Goal: Check status: Check status

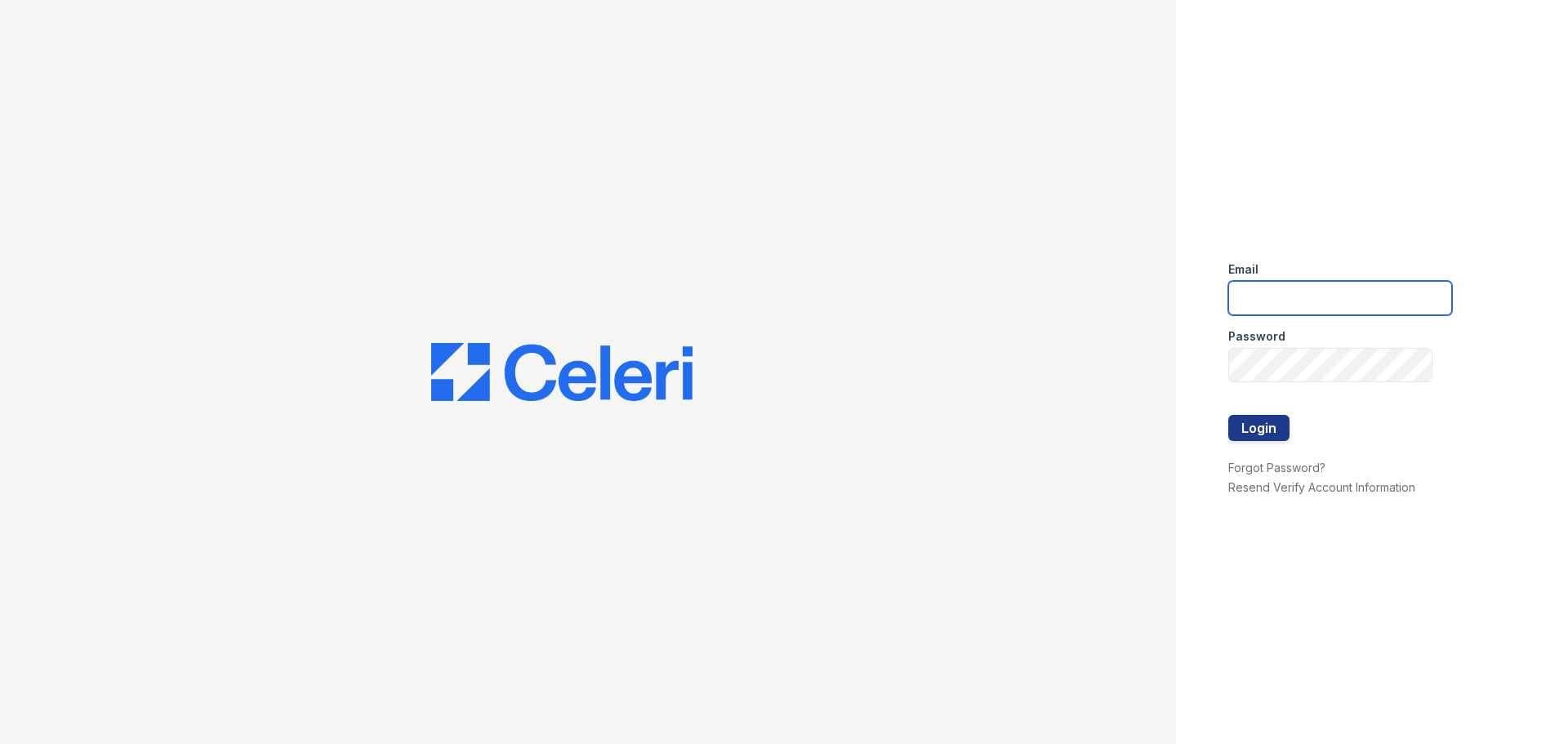
click at [1281, 294] on input "email" at bounding box center [1339, 299] width 224 height 34
type input "residence.lm@cafmanagement.com"
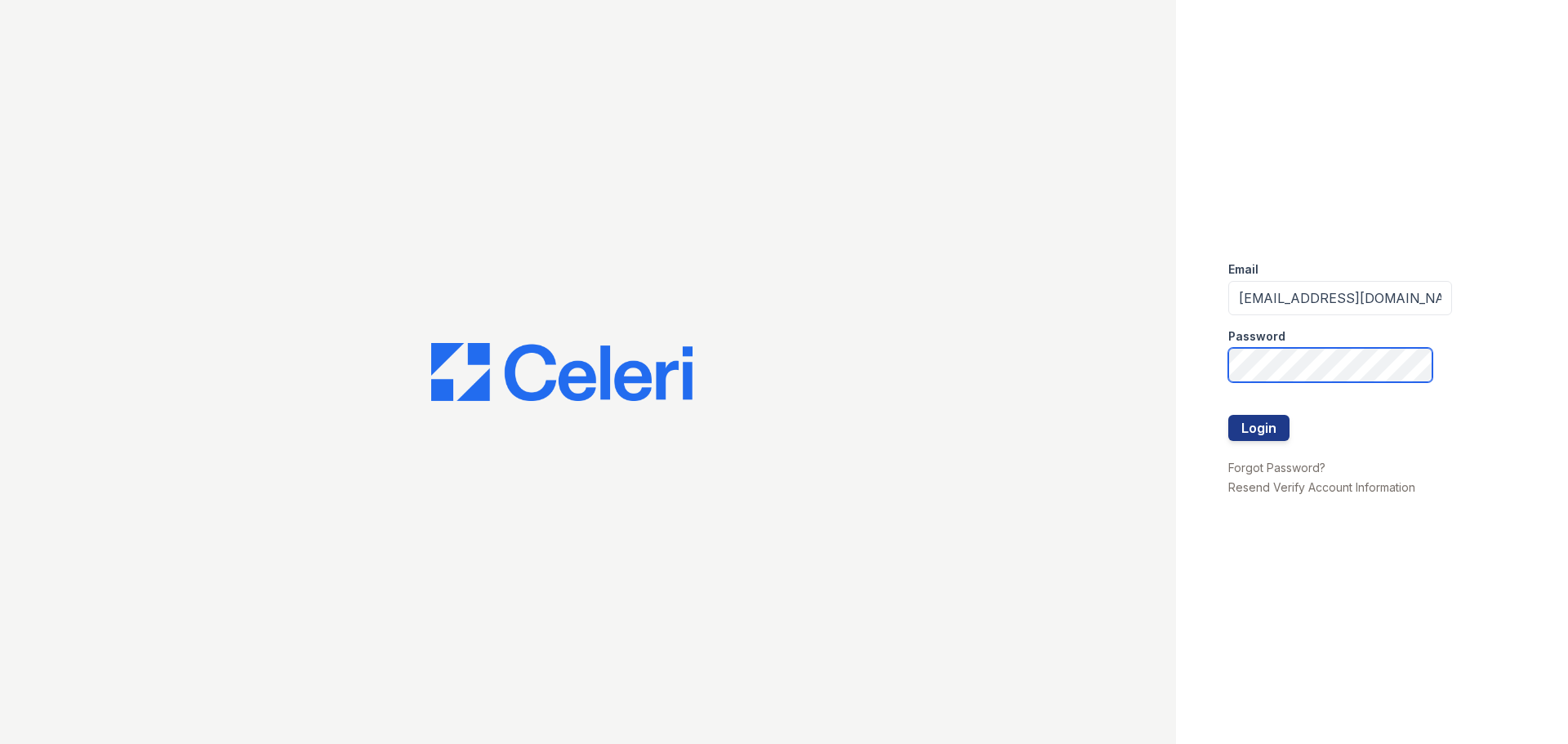
click at [694, 442] on div "Email residence.lm@cafmanagement.com Password Login Forgot Password? Resend Ver…" at bounding box center [784, 372] width 1568 height 744
click at [1228, 415] on button "Login" at bounding box center [1259, 427] width 62 height 26
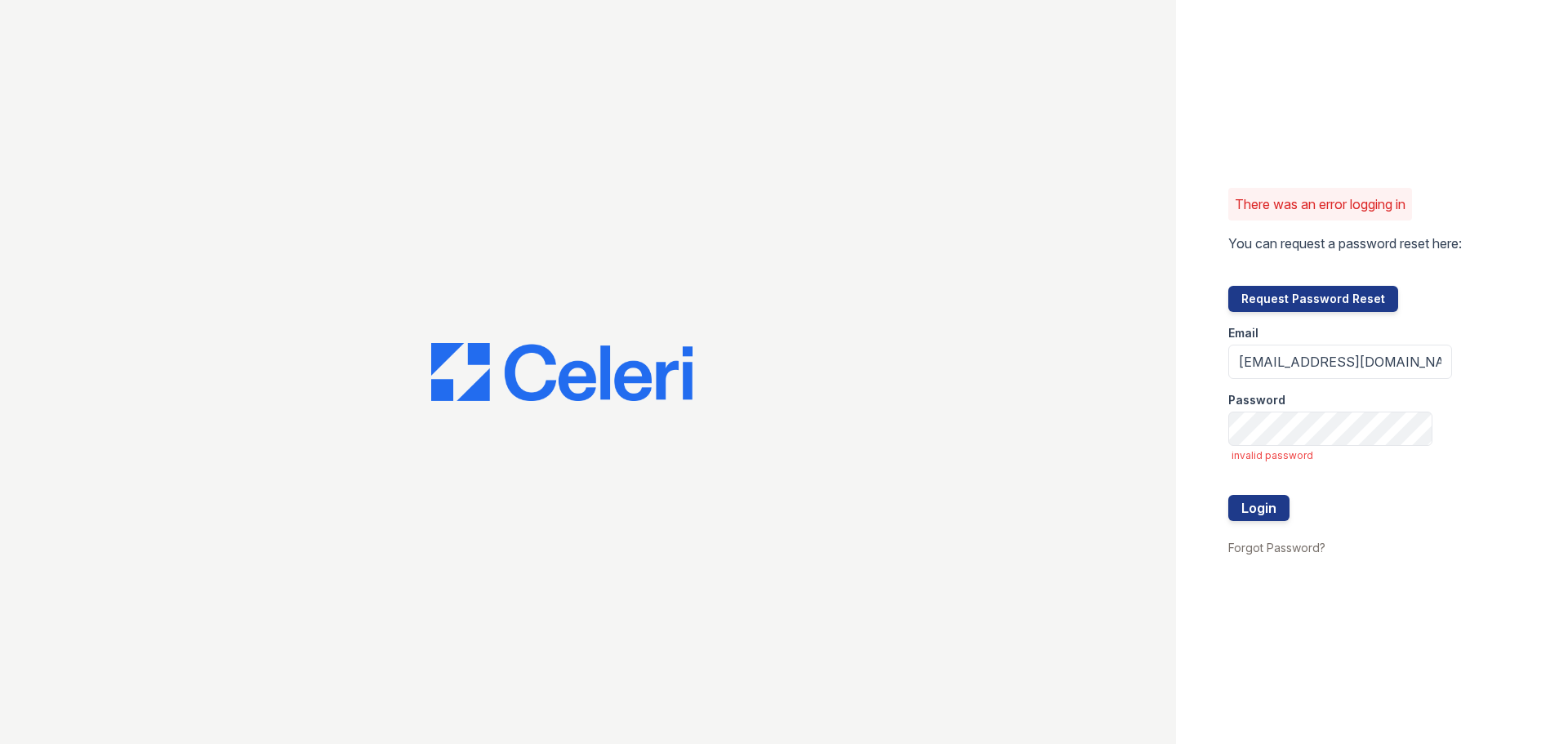
click at [1410, 446] on form "Email residence.lm@cafmanagement.com Password invalid password Login" at bounding box center [1339, 425] width 224 height 226
click at [1228, 495] on button "Login" at bounding box center [1259, 508] width 62 height 26
drag, startPoint x: 1363, startPoint y: 364, endPoint x: 1786, endPoint y: 405, distance: 425.0
click at [1567, 405] on html "There was an error logging in You can request a password reset here: Request Pa…" at bounding box center [784, 372] width 1568 height 744
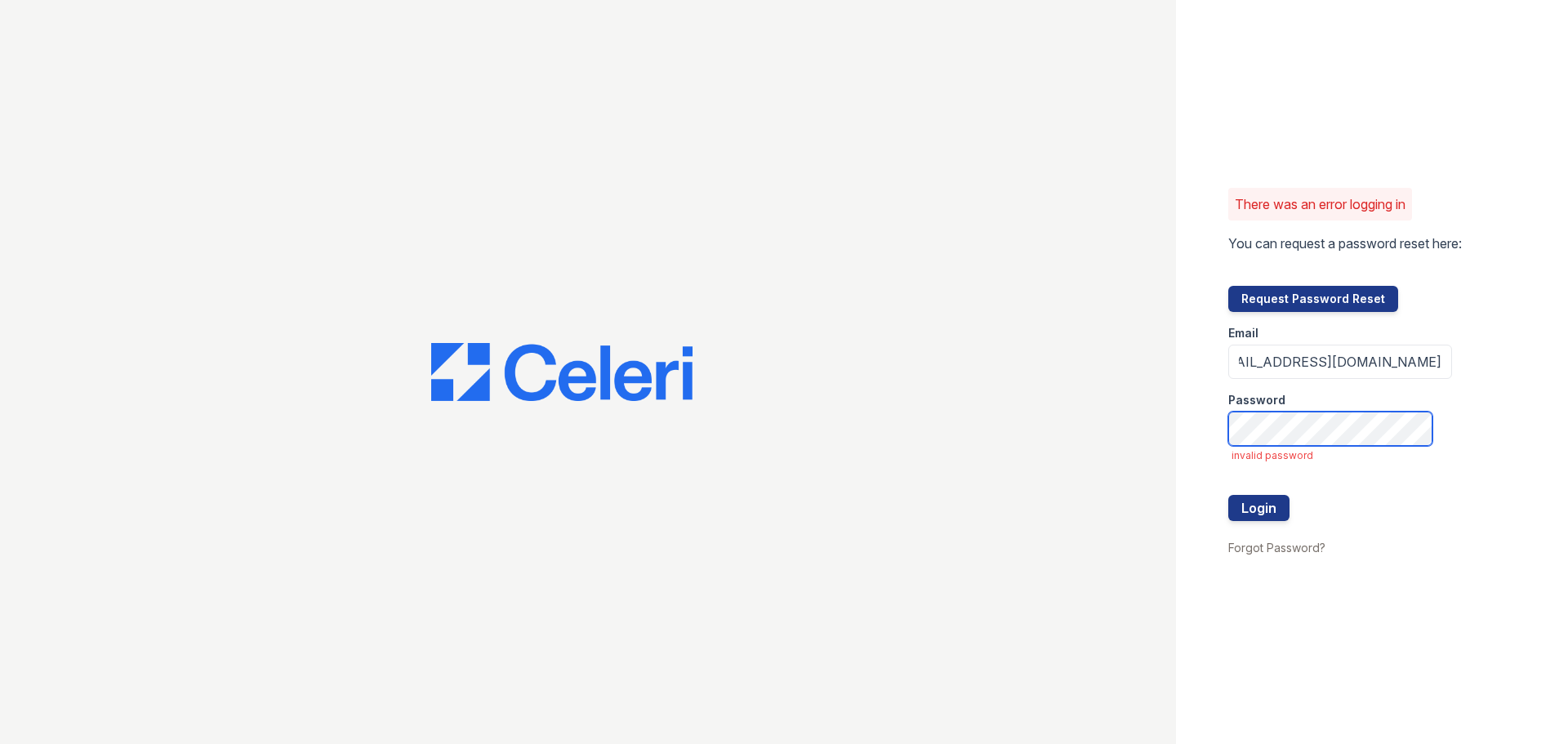
scroll to position [0, 0]
click at [1228, 495] on button "Login" at bounding box center [1259, 508] width 62 height 26
click at [1340, 295] on button "Request Password Reset" at bounding box center [1312, 299] width 170 height 26
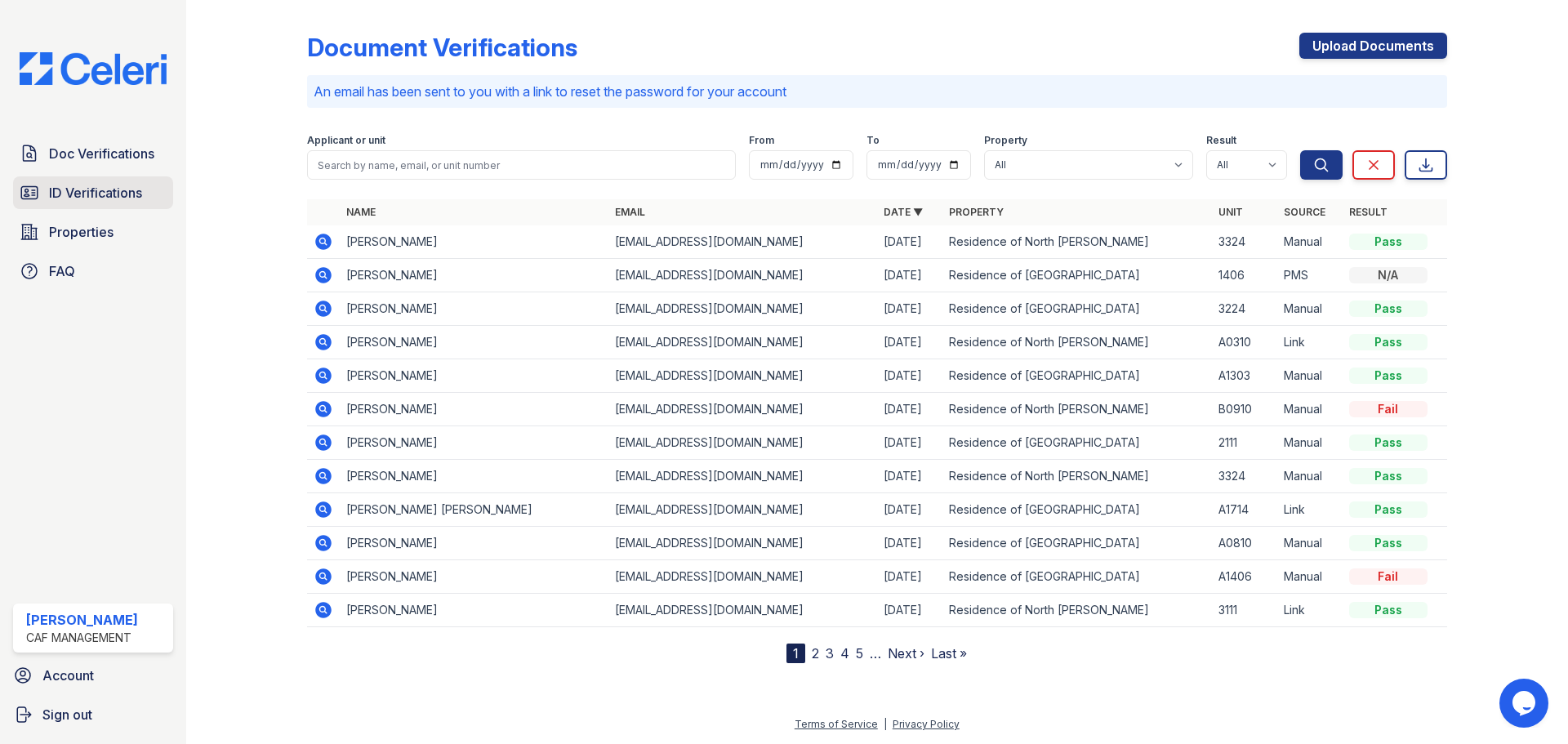
click at [130, 191] on span "ID Verifications" at bounding box center [95, 193] width 93 height 20
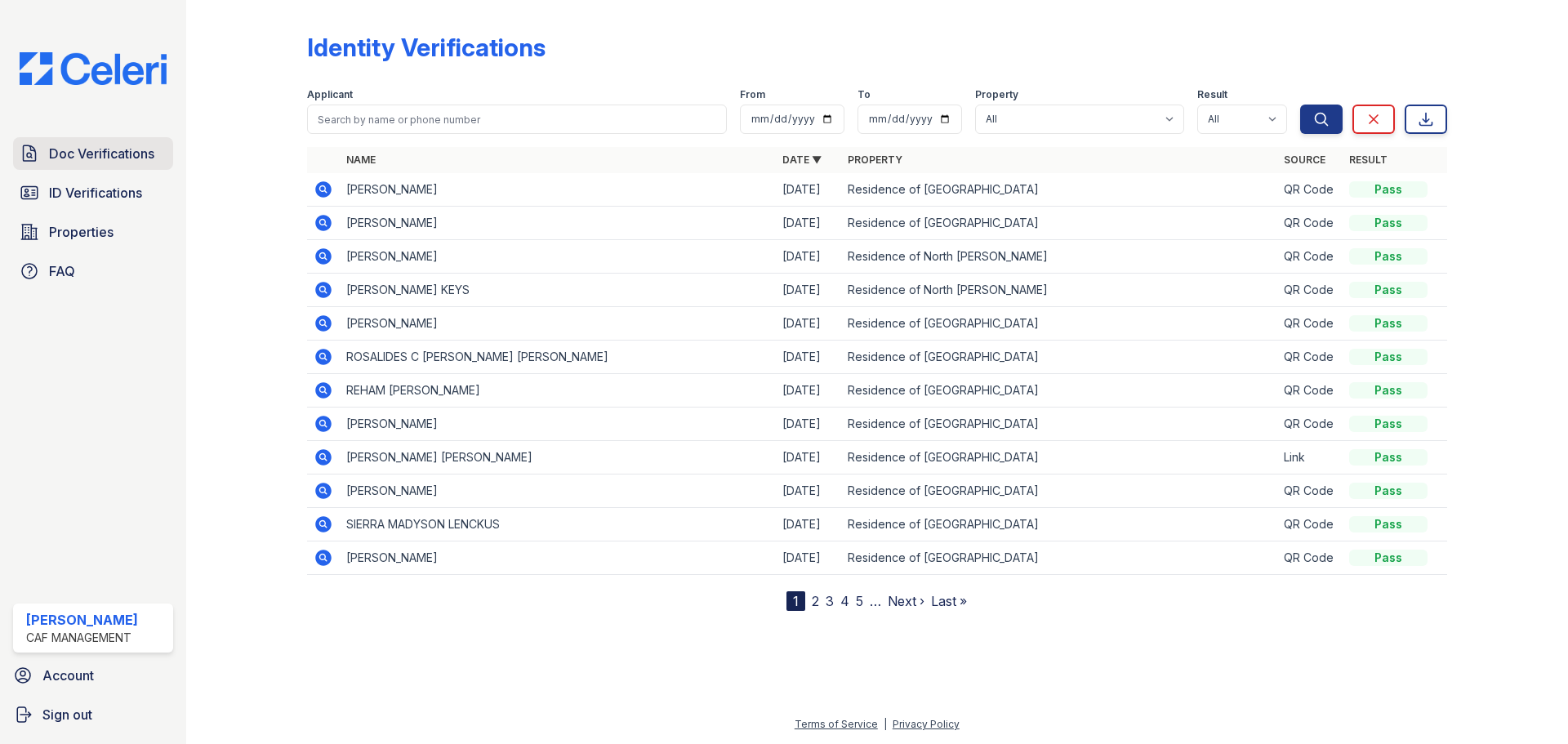
click at [119, 165] on link "Doc Verifications" at bounding box center [93, 153] width 161 height 33
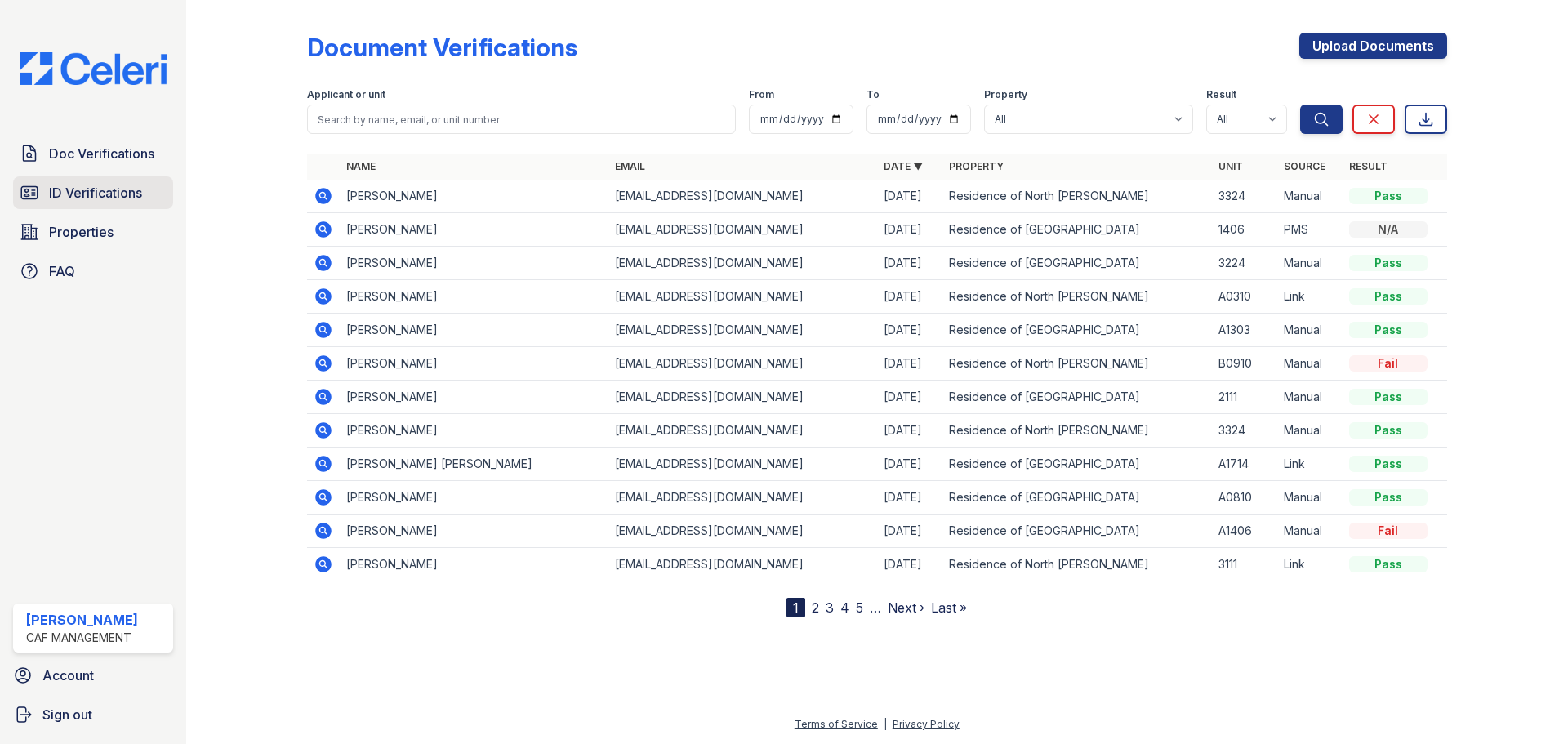
click at [118, 194] on span "ID Verifications" at bounding box center [95, 193] width 93 height 20
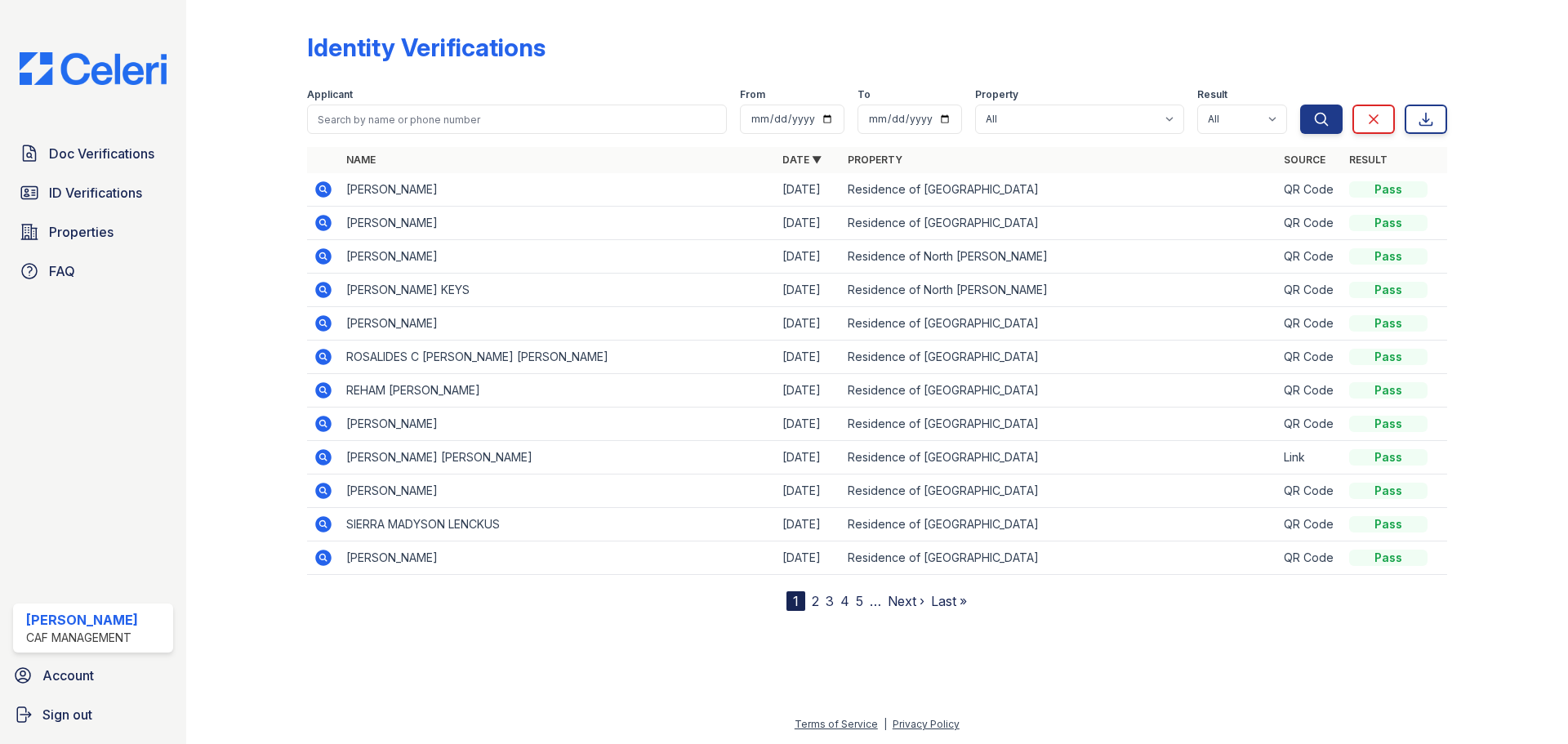
click at [324, 227] on icon at bounding box center [324, 223] width 16 height 16
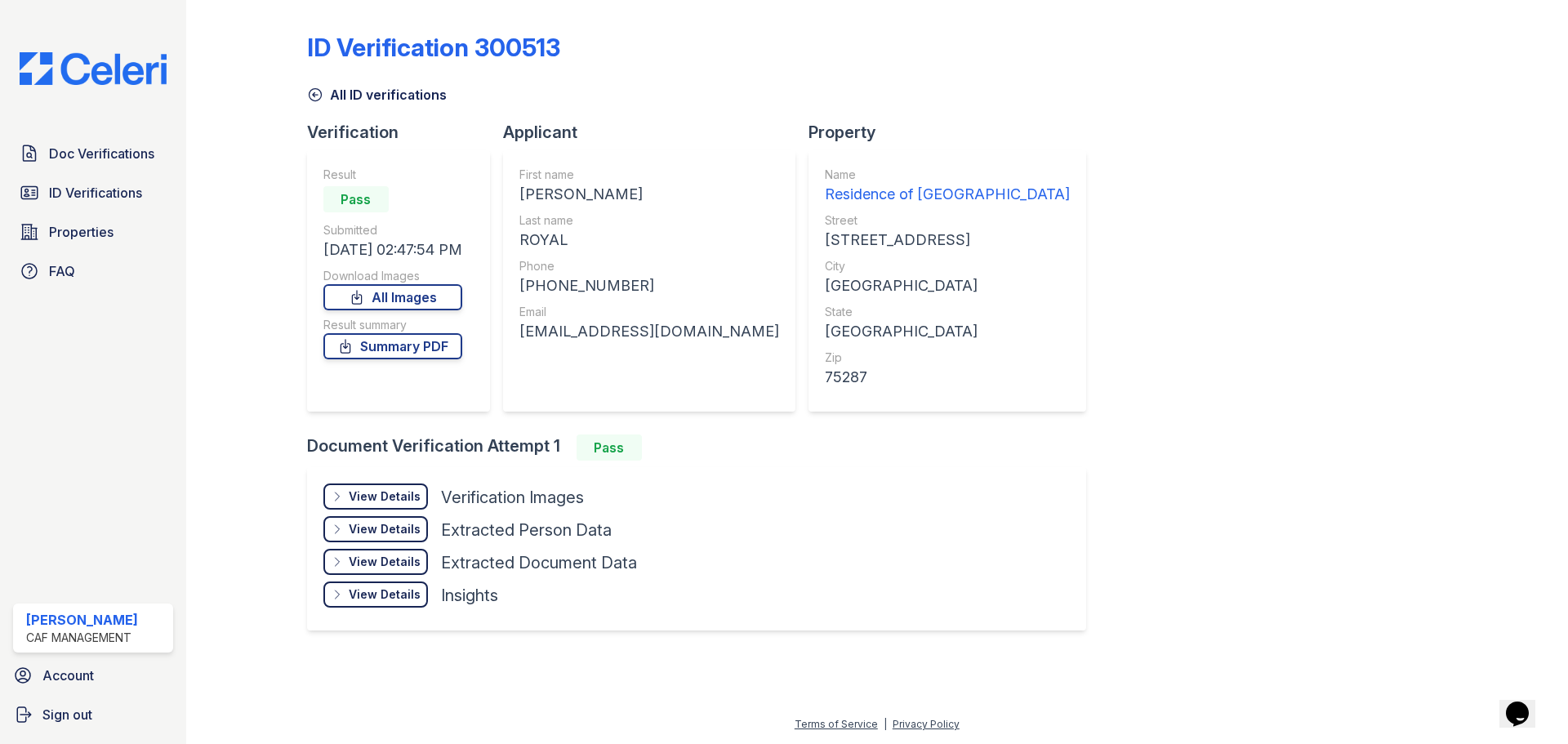
click at [357, 489] on div "View Details" at bounding box center [385, 497] width 72 height 16
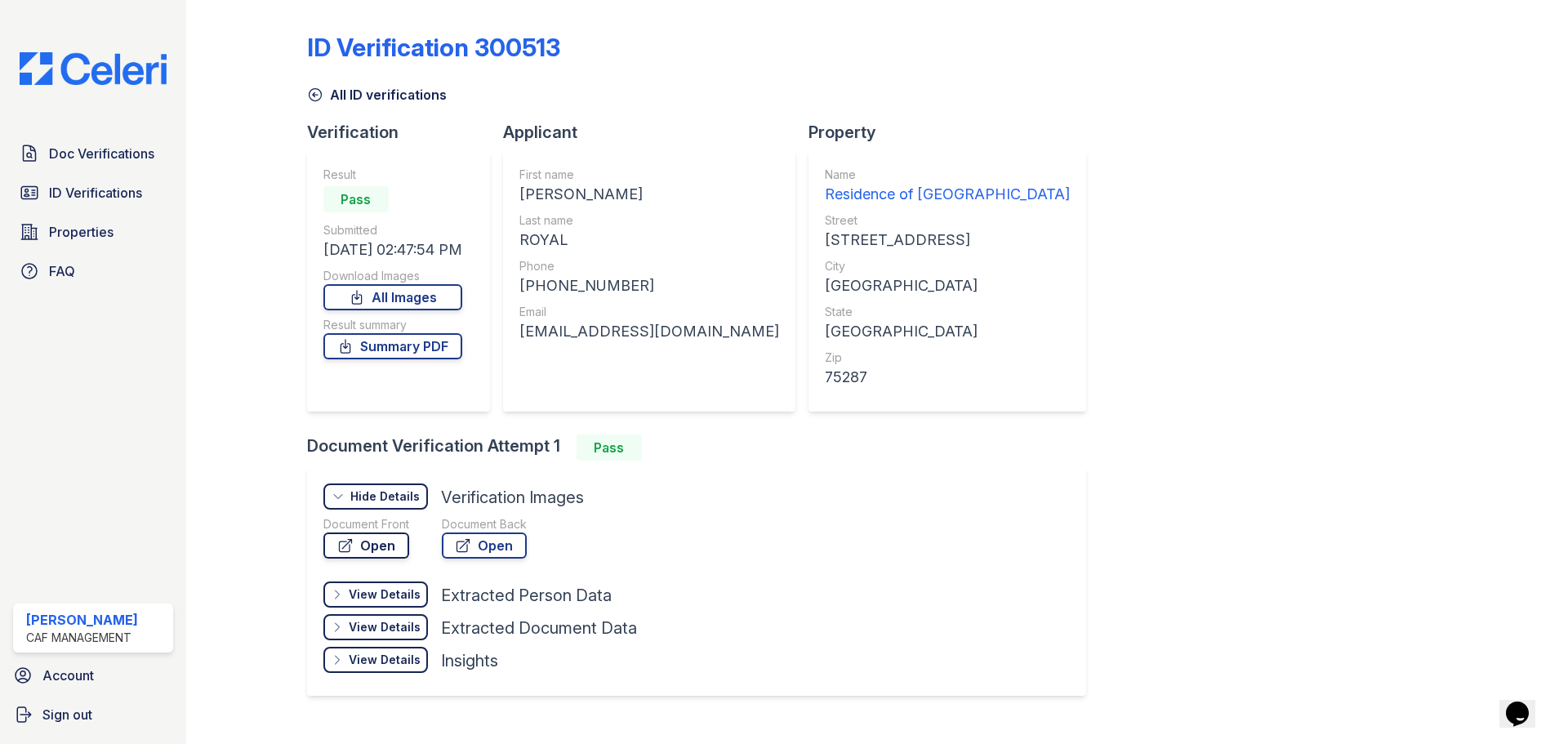
click at [373, 545] on link "Open" at bounding box center [366, 545] width 86 height 26
click at [107, 152] on span "Doc Verifications" at bounding box center [102, 153] width 105 height 20
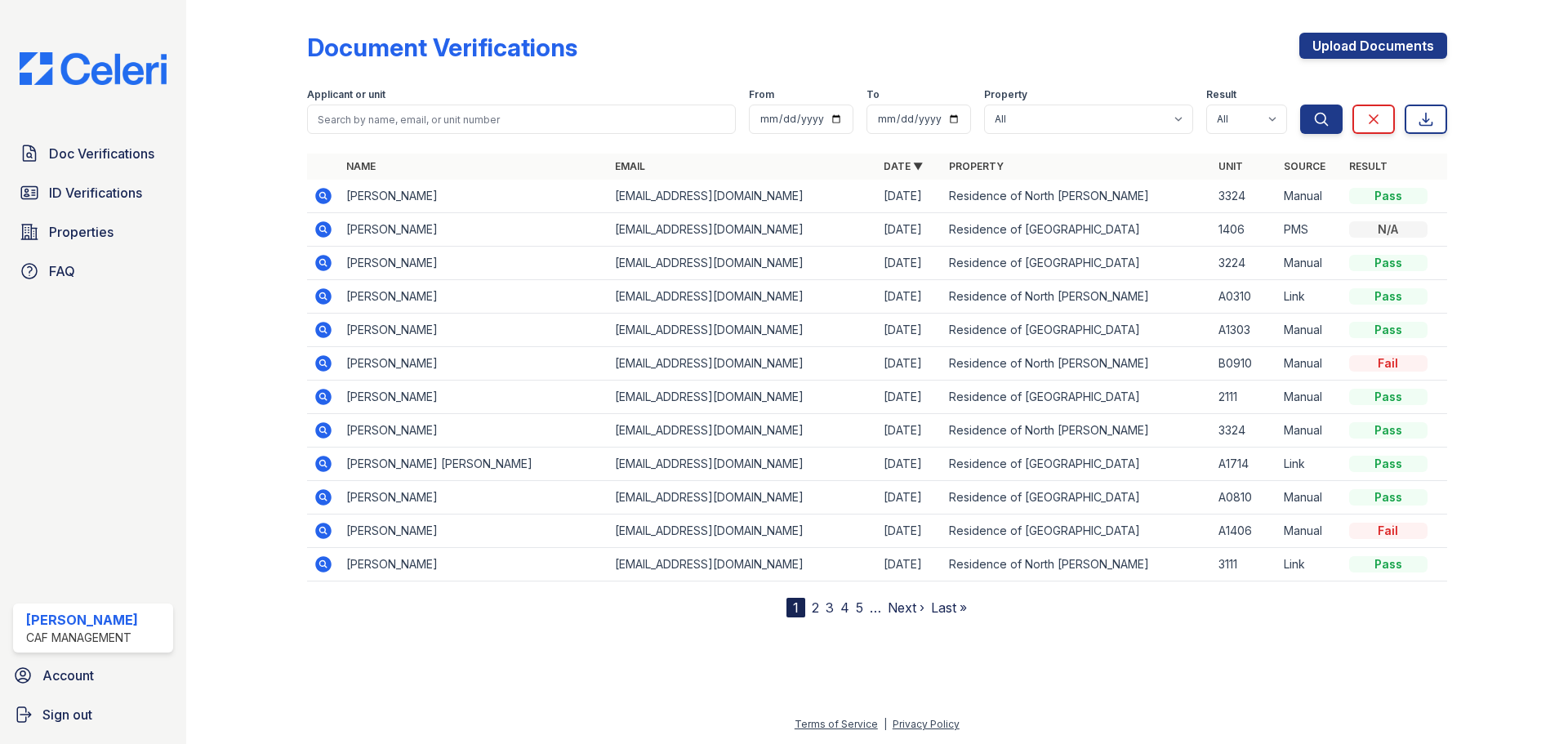
click at [322, 266] on icon at bounding box center [324, 263] width 16 height 16
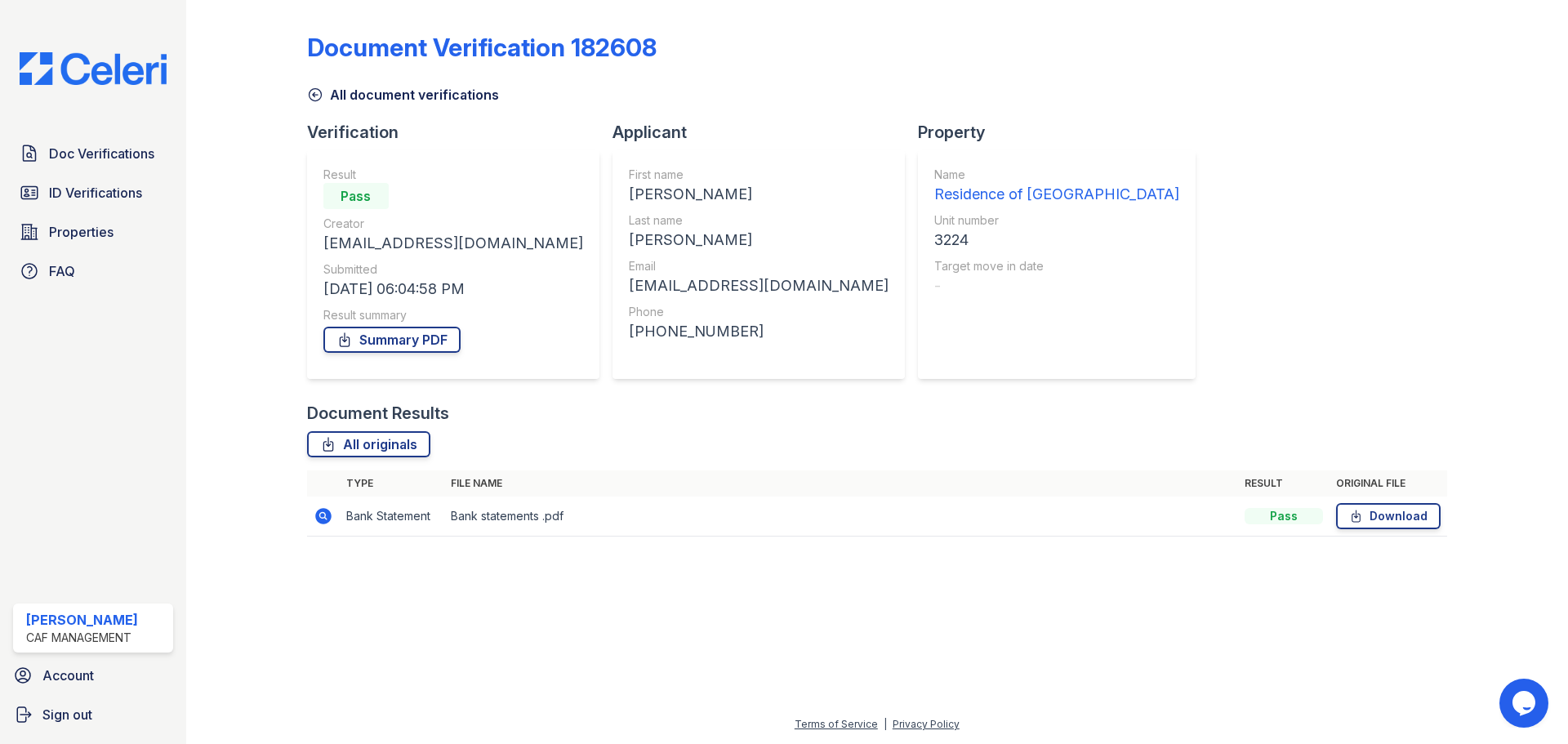
click at [324, 513] on icon at bounding box center [324, 516] width 20 height 20
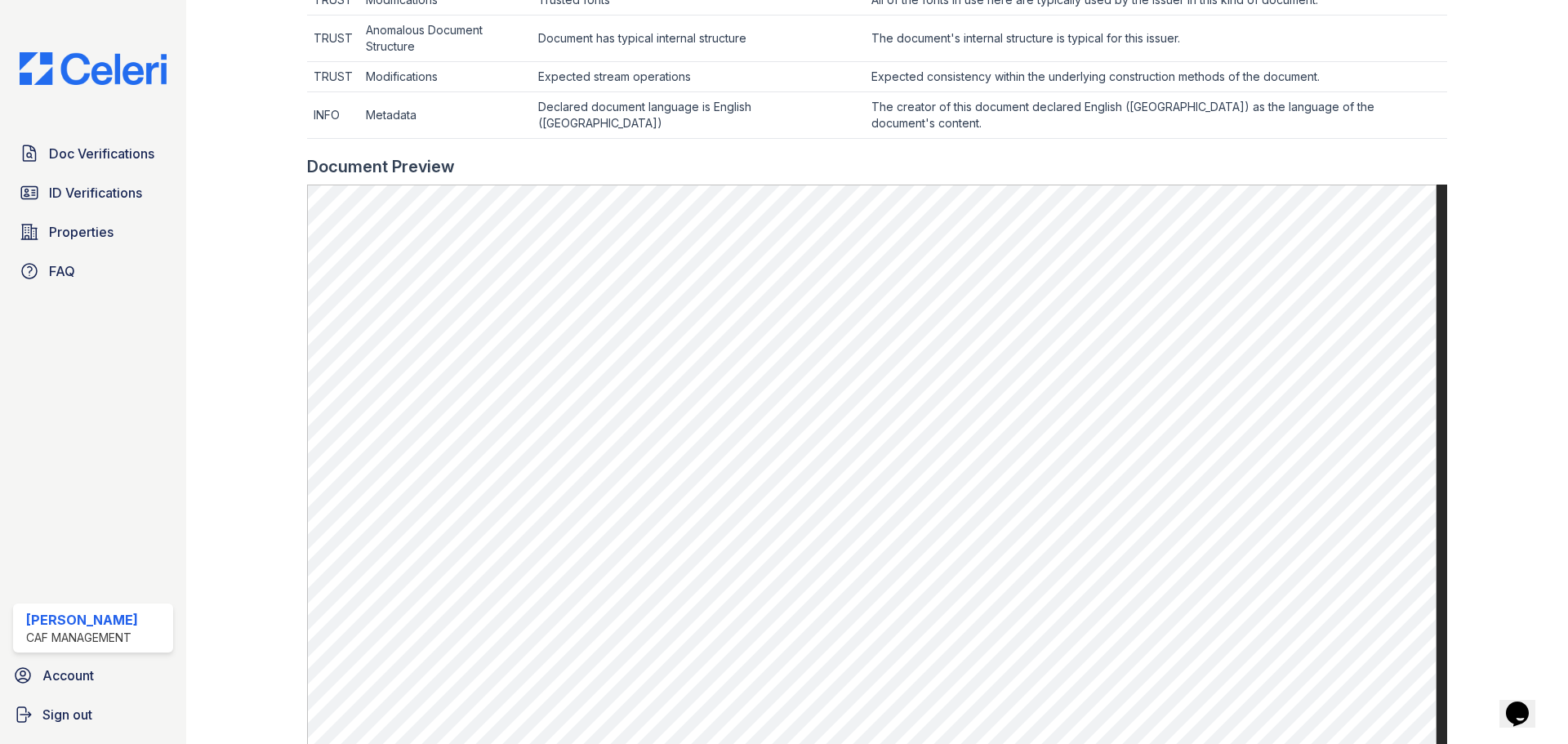
scroll to position [894, 0]
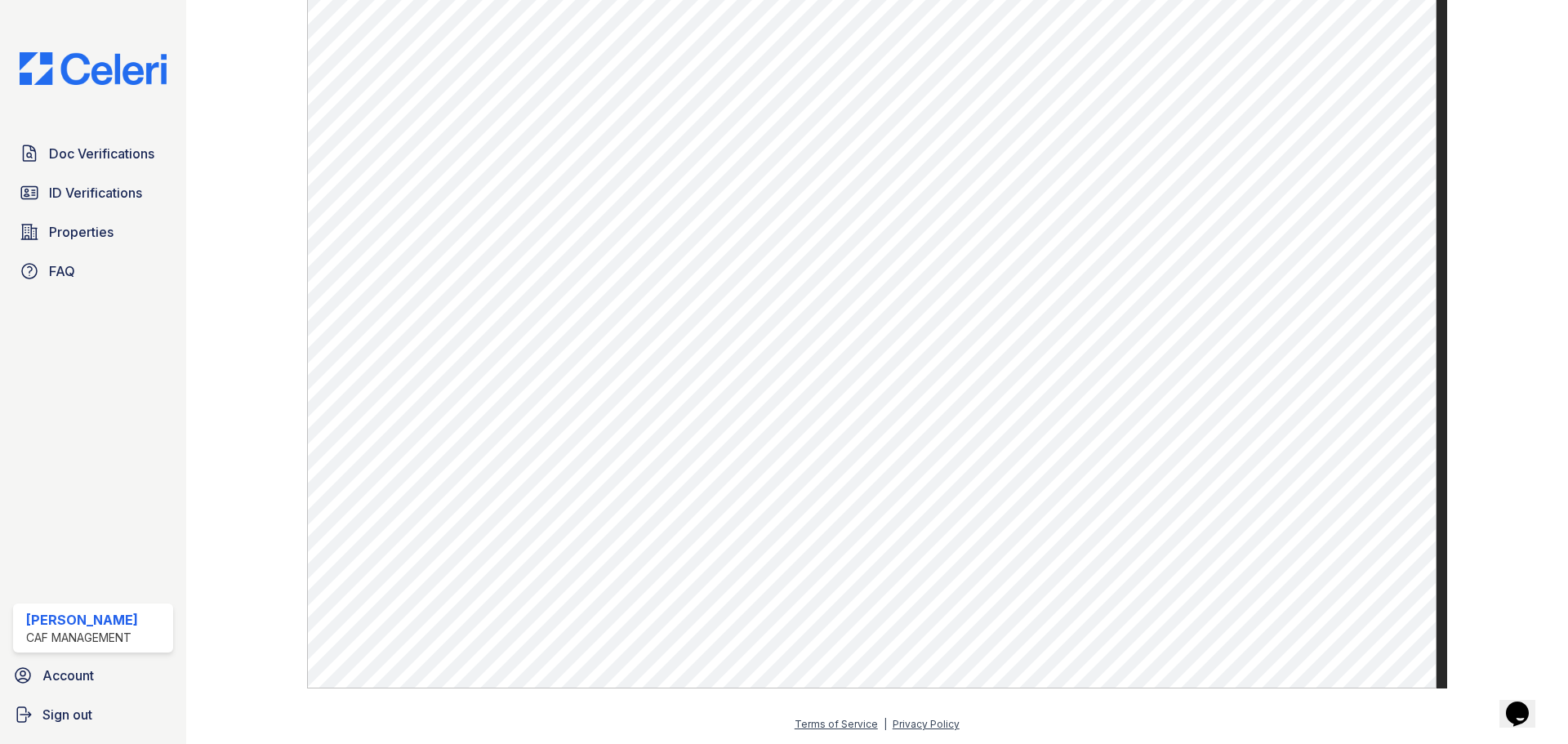
drag, startPoint x: 1555, startPoint y: 587, endPoint x: 1537, endPoint y: 421, distance: 167.0
click at [1537, 421] on main "Document 586171 Result Details Back to verification request Document info Origi…" at bounding box center [877, 372] width 1382 height 744
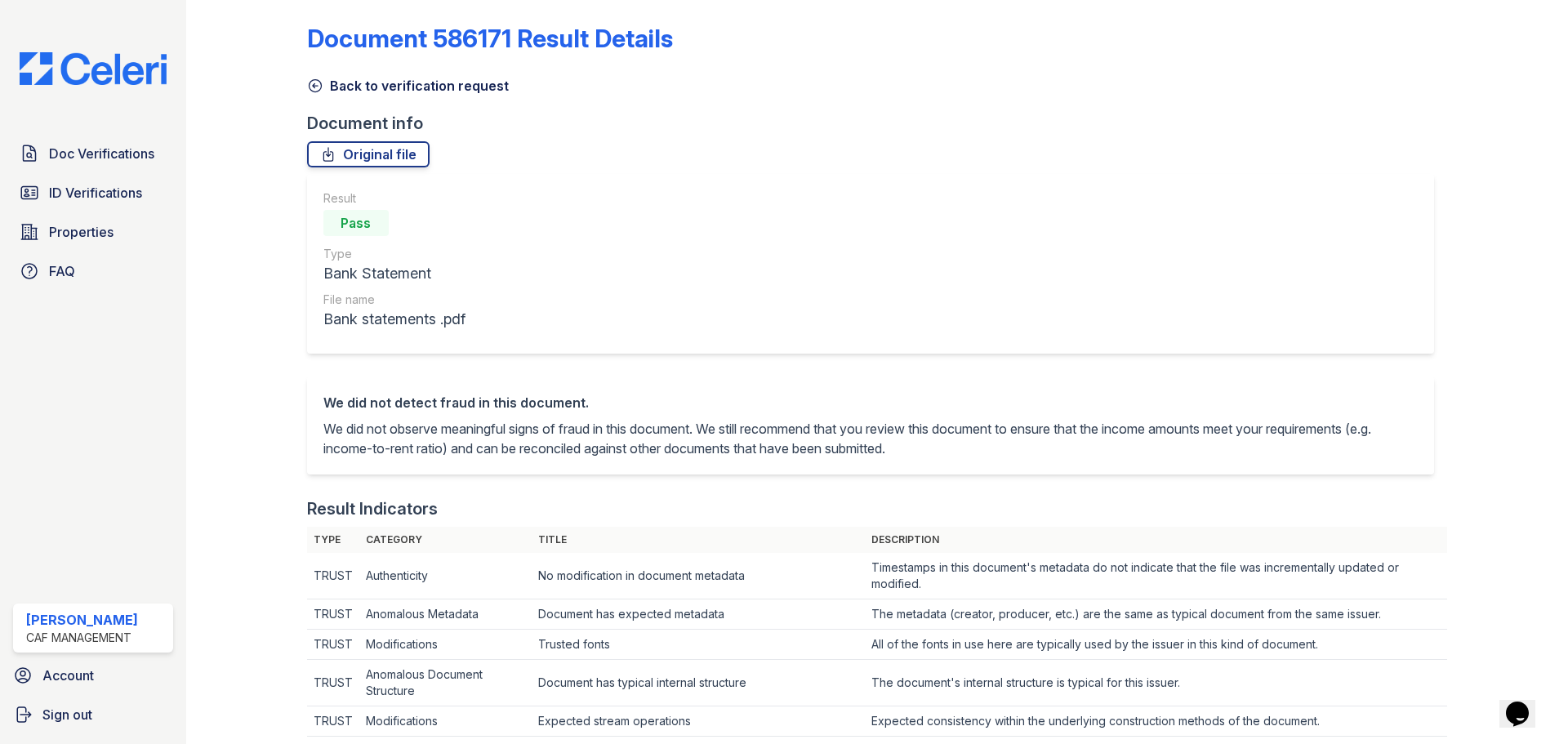
scroll to position [0, 0]
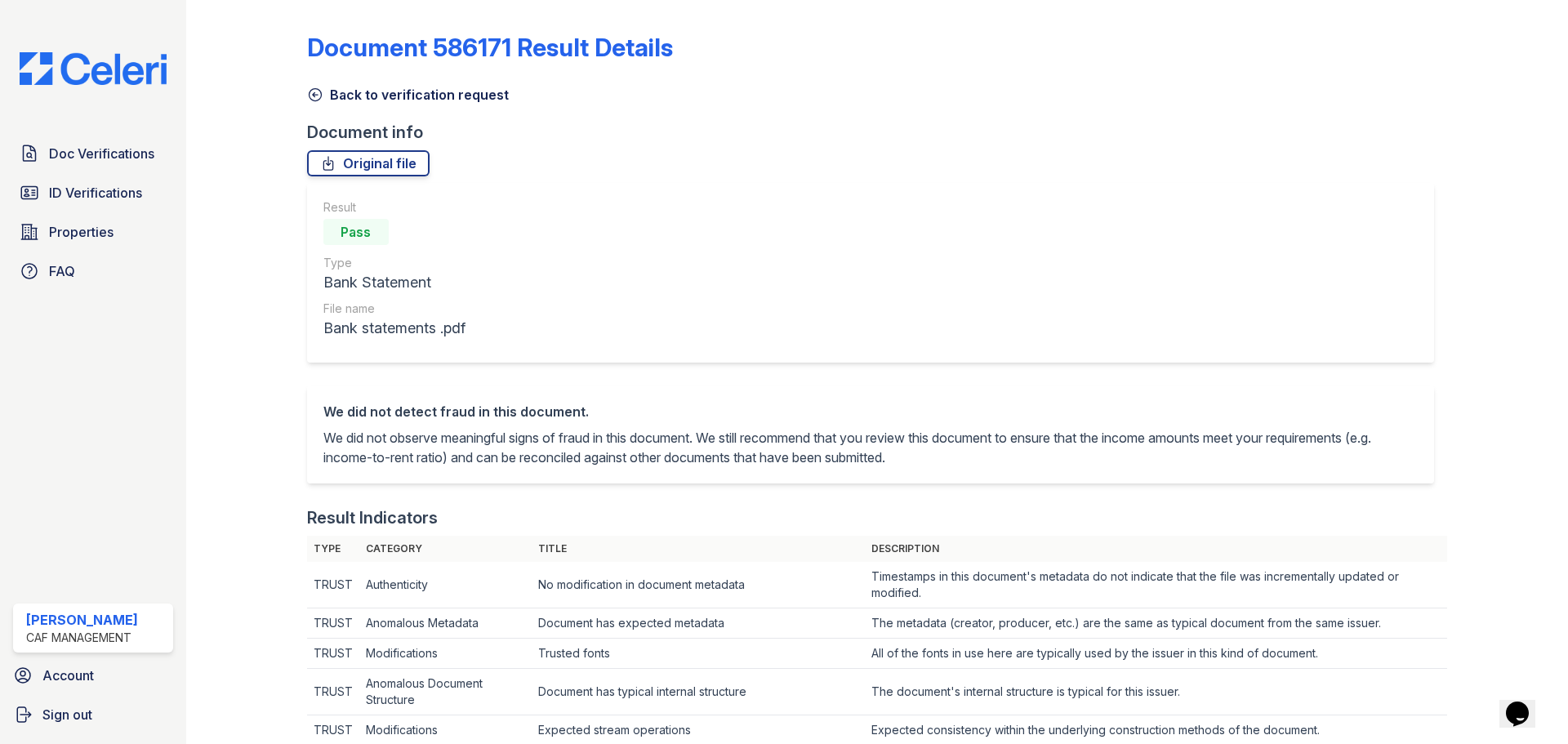
click at [313, 86] on icon at bounding box center [316, 94] width 16 height 16
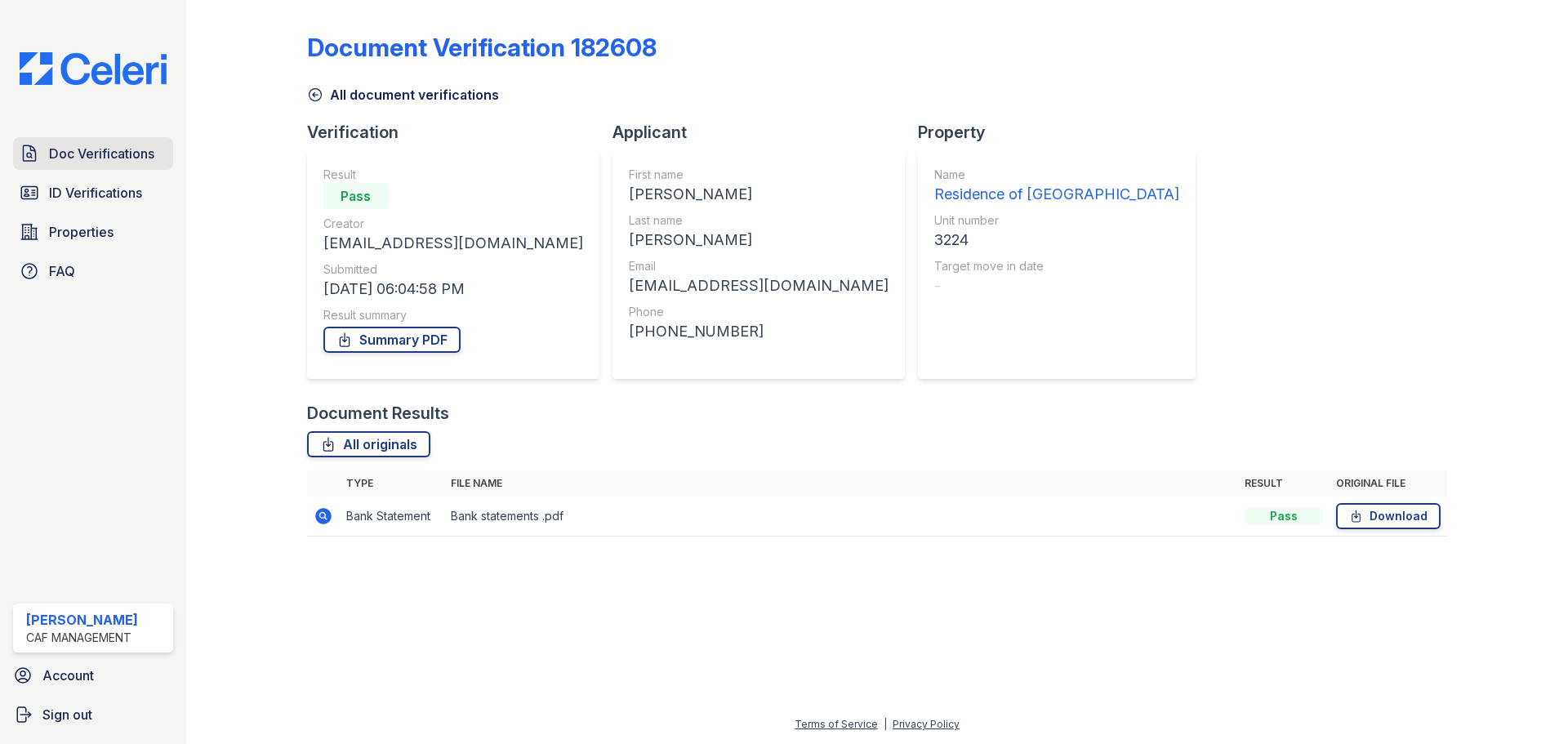
click at [127, 151] on span "Doc Verifications" at bounding box center [102, 153] width 105 height 20
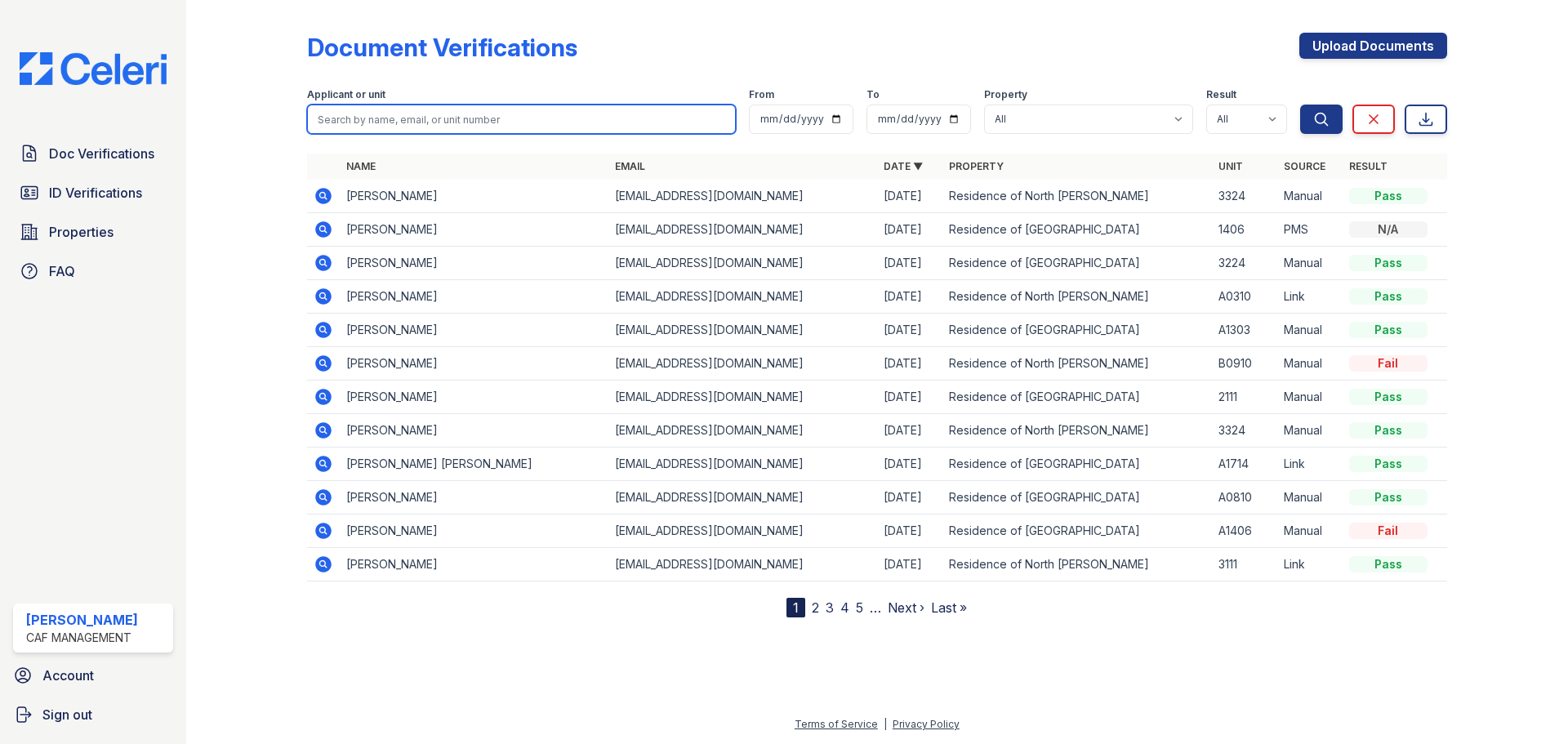
click at [494, 113] on input "search" at bounding box center [521, 119] width 429 height 29
type input "gloria"
click at [1300, 104] on button "Search" at bounding box center [1321, 119] width 43 height 29
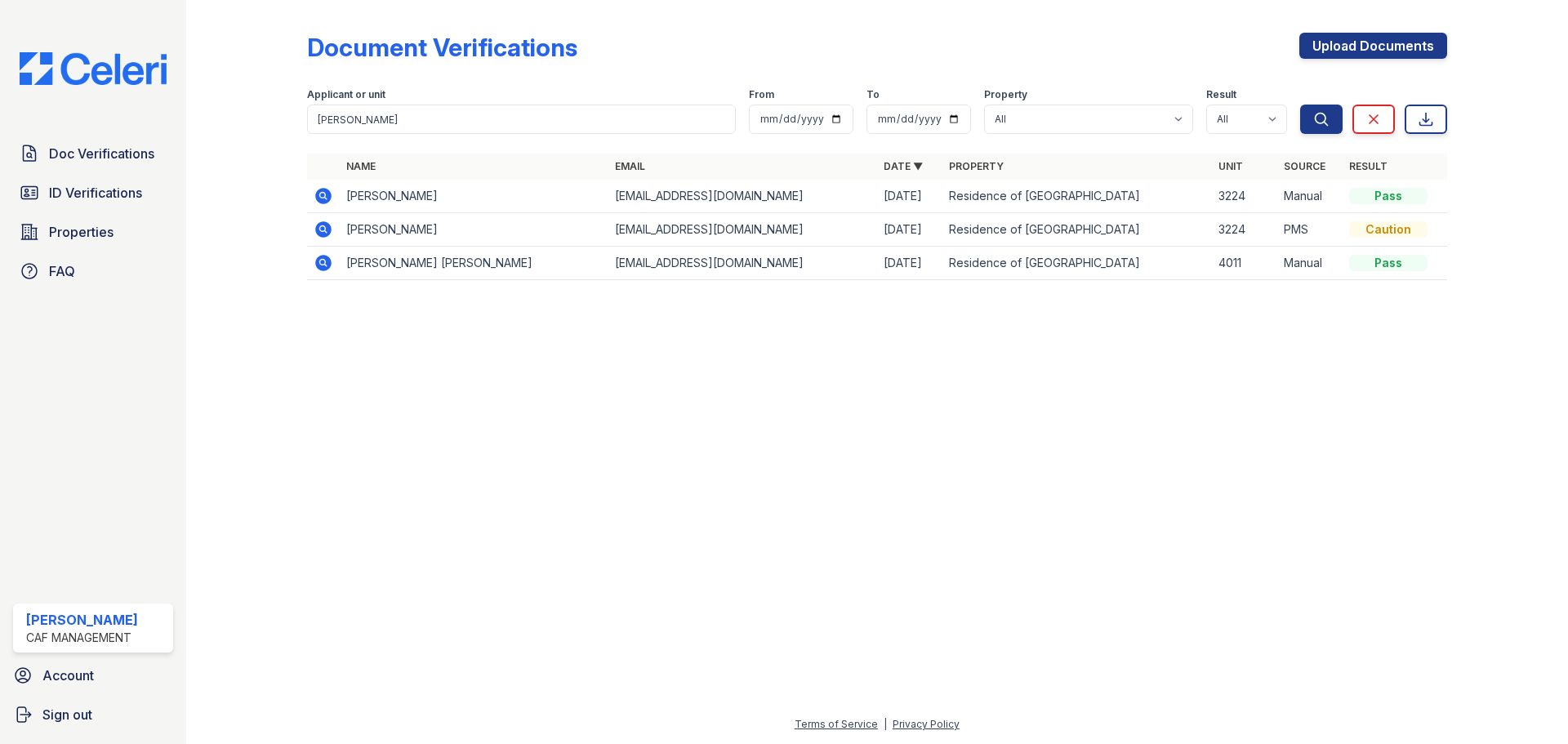
click at [319, 228] on icon at bounding box center [324, 230] width 20 height 20
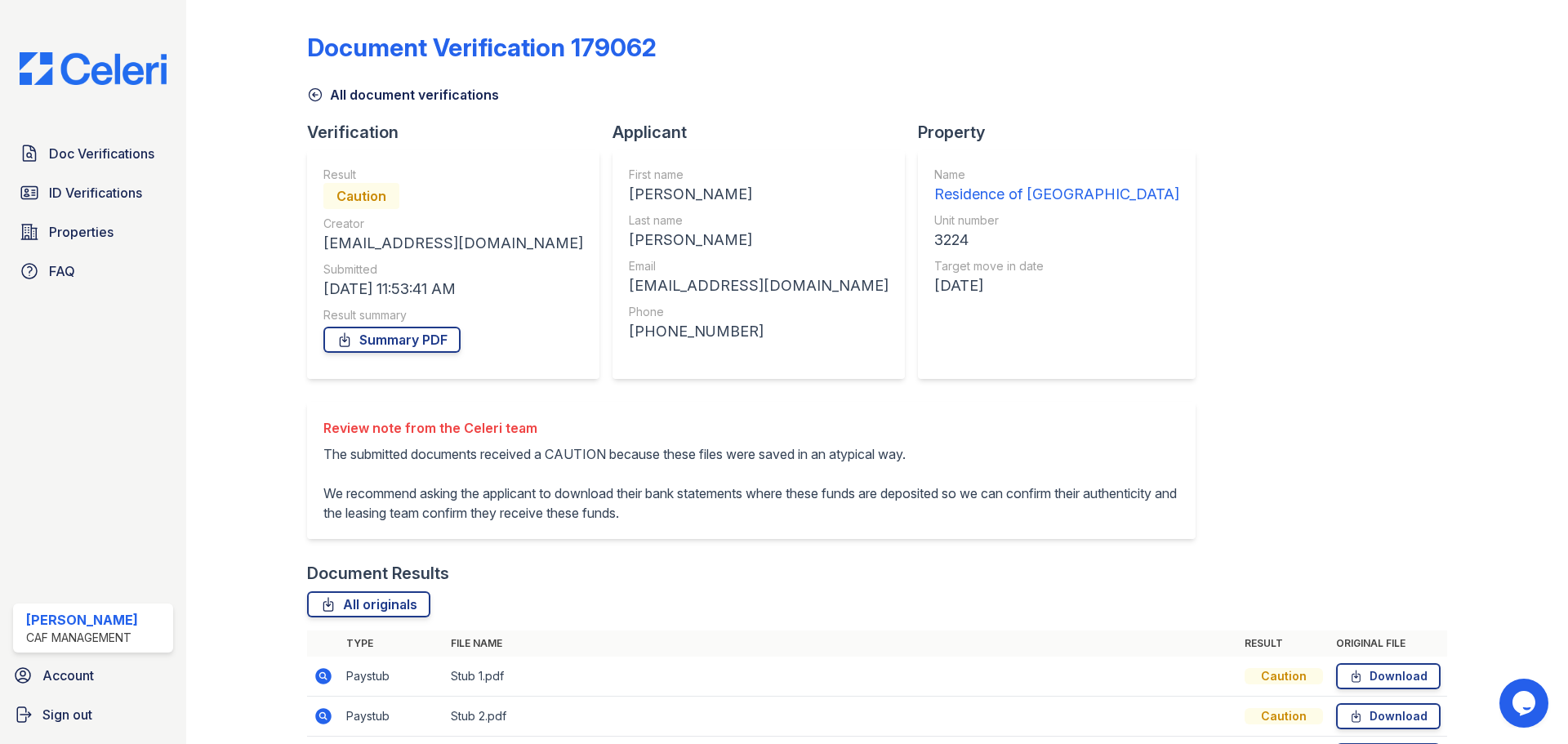
scroll to position [144, 0]
